Goal: Information Seeking & Learning: Find specific page/section

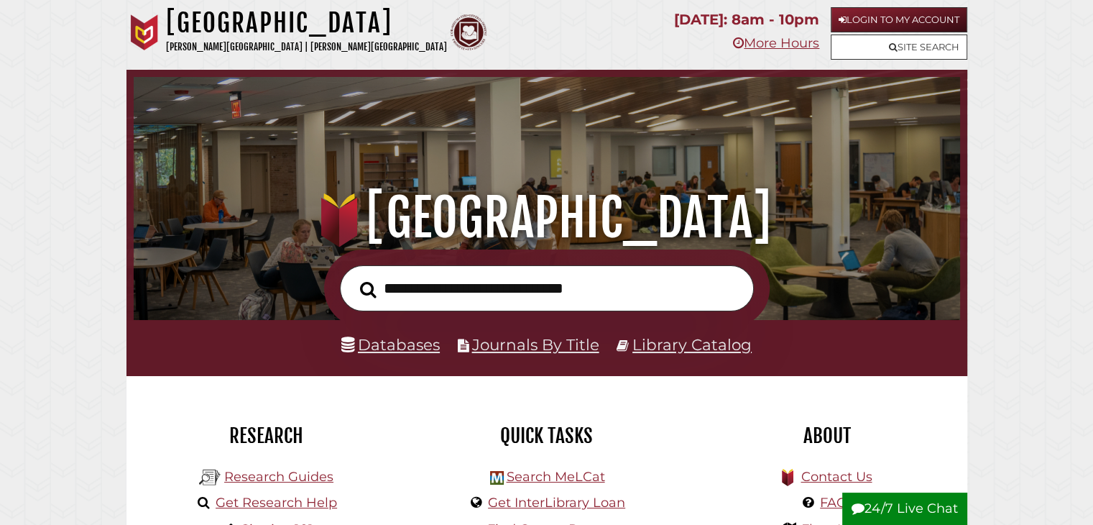
scroll to position [144, 0]
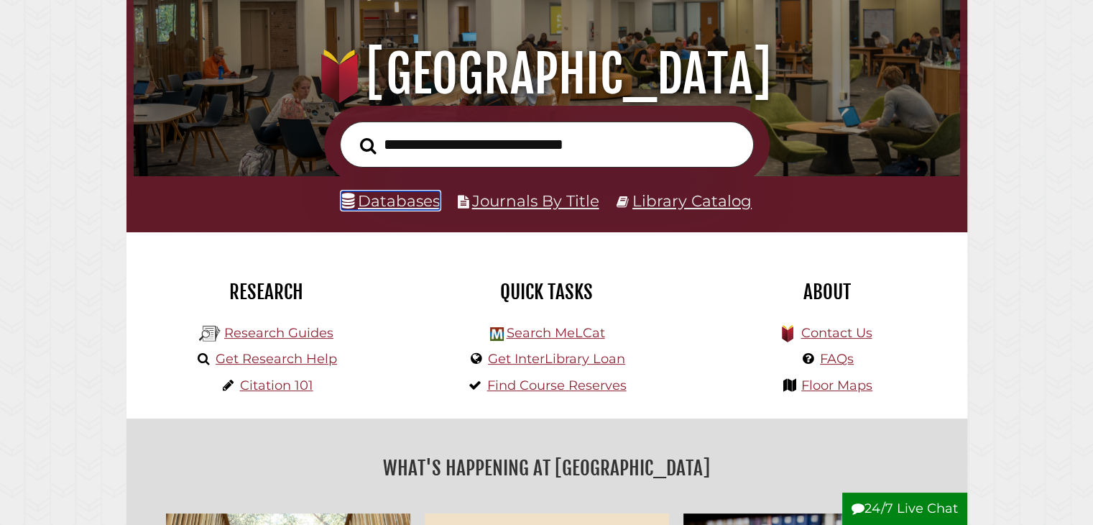
click at [395, 203] on link "Databases" at bounding box center [390, 200] width 98 height 19
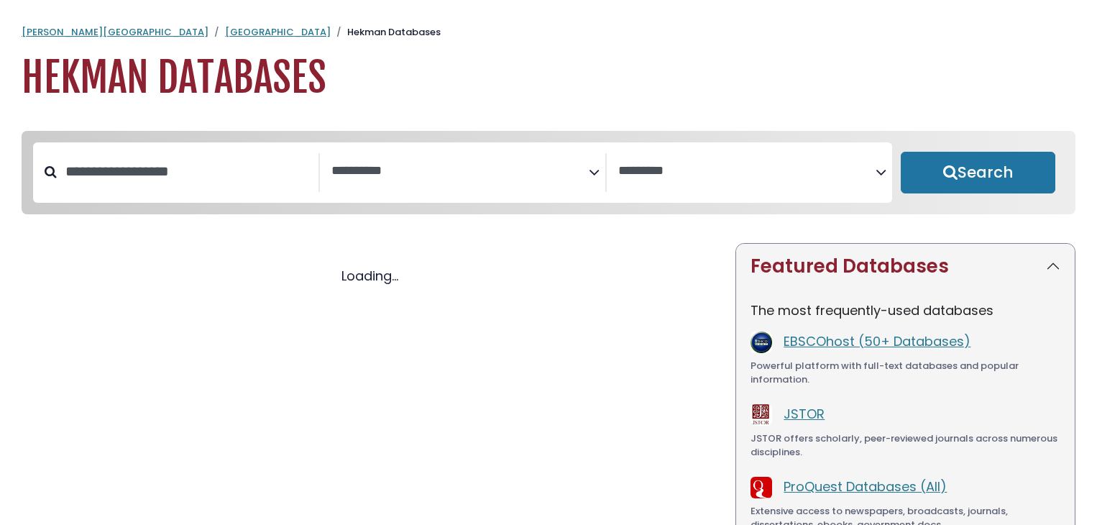
select select "Database Subject Filter"
select select "Database Vendors Filter"
select select "Database Subject Filter"
select select "Database Vendors Filter"
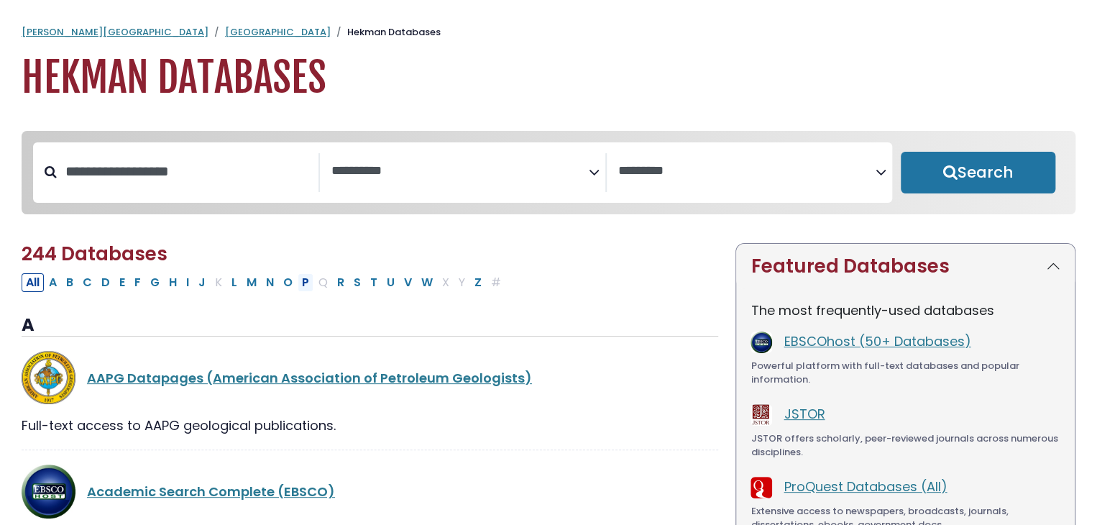
click at [299, 285] on button "P" at bounding box center [305, 282] width 16 height 19
select select "Database Subject Filter"
select select "Database Vendors Filter"
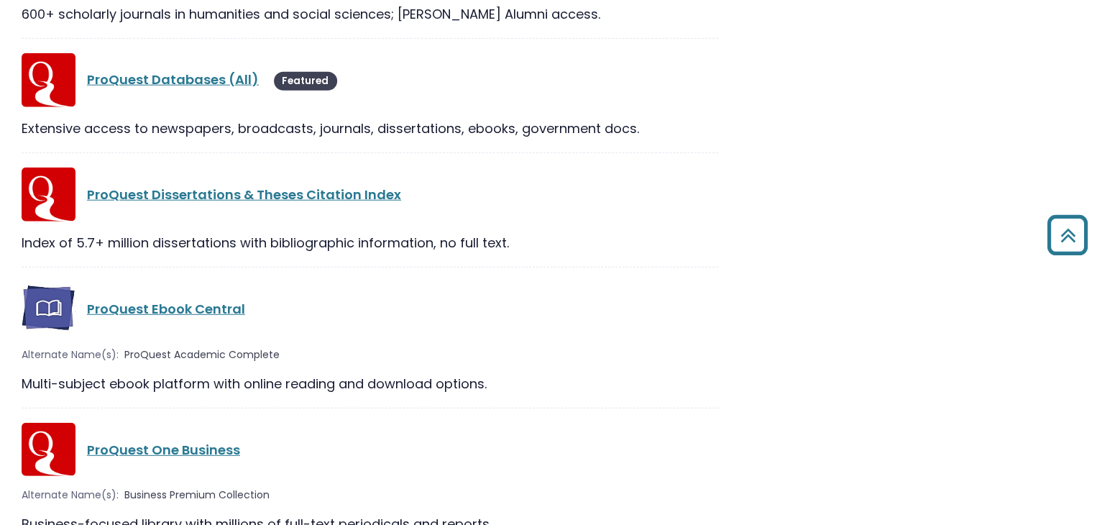
scroll to position [2084, 0]
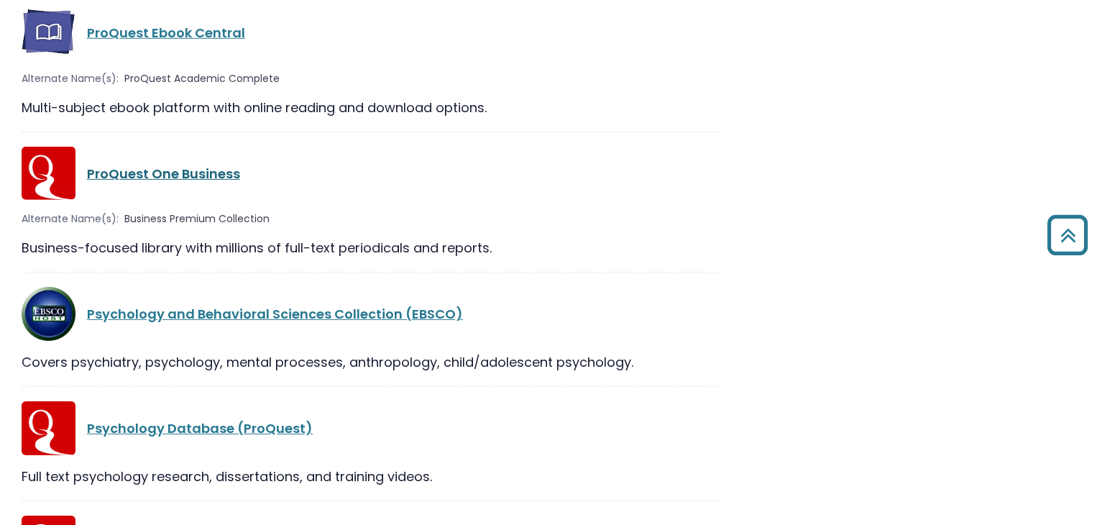
click at [162, 177] on link "ProQuest One Business" at bounding box center [163, 174] width 153 height 18
